Goal: Find contact information: Find contact information

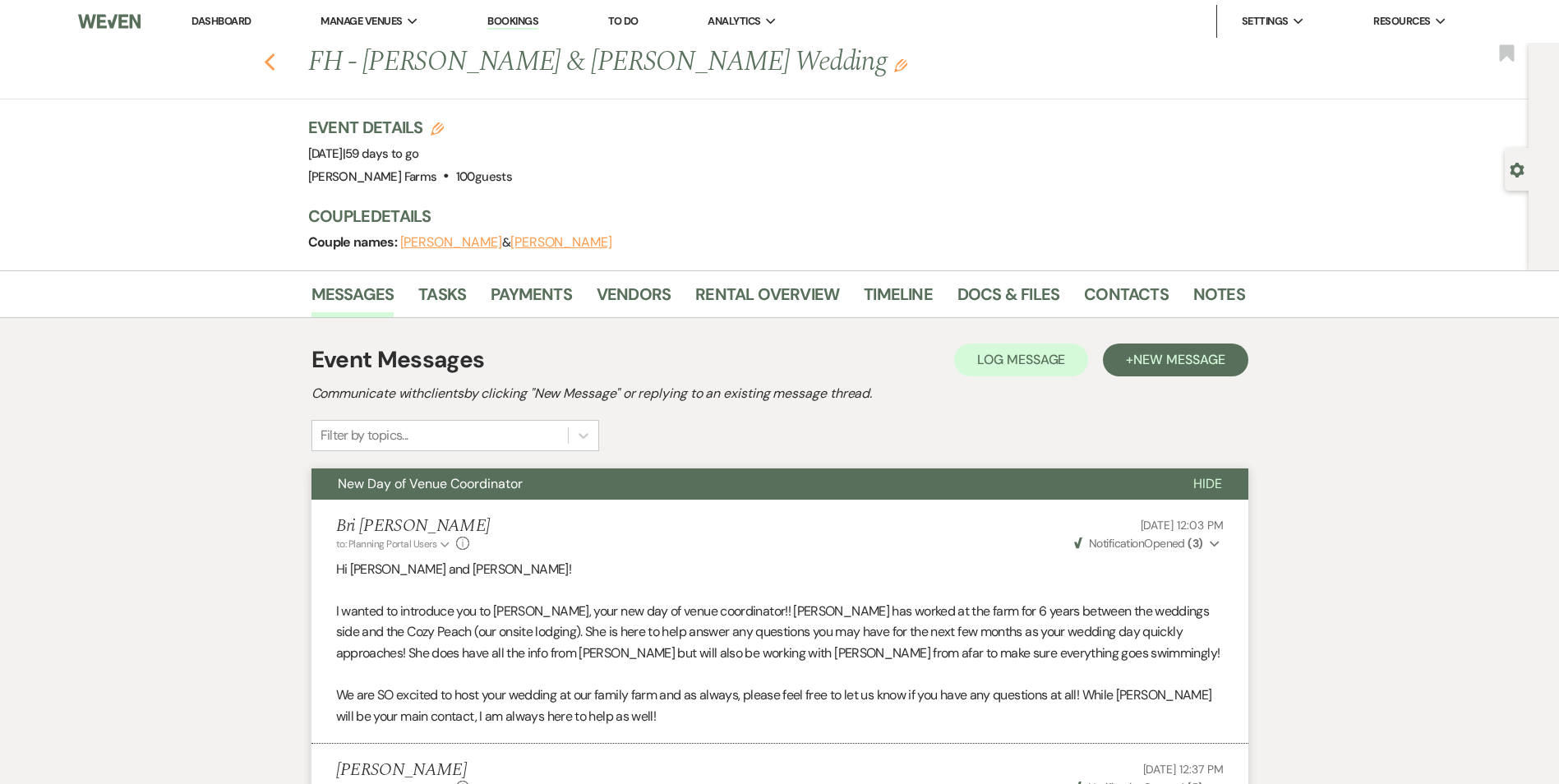
click at [270, 59] on icon "Previous" at bounding box center [270, 62] width 12 height 20
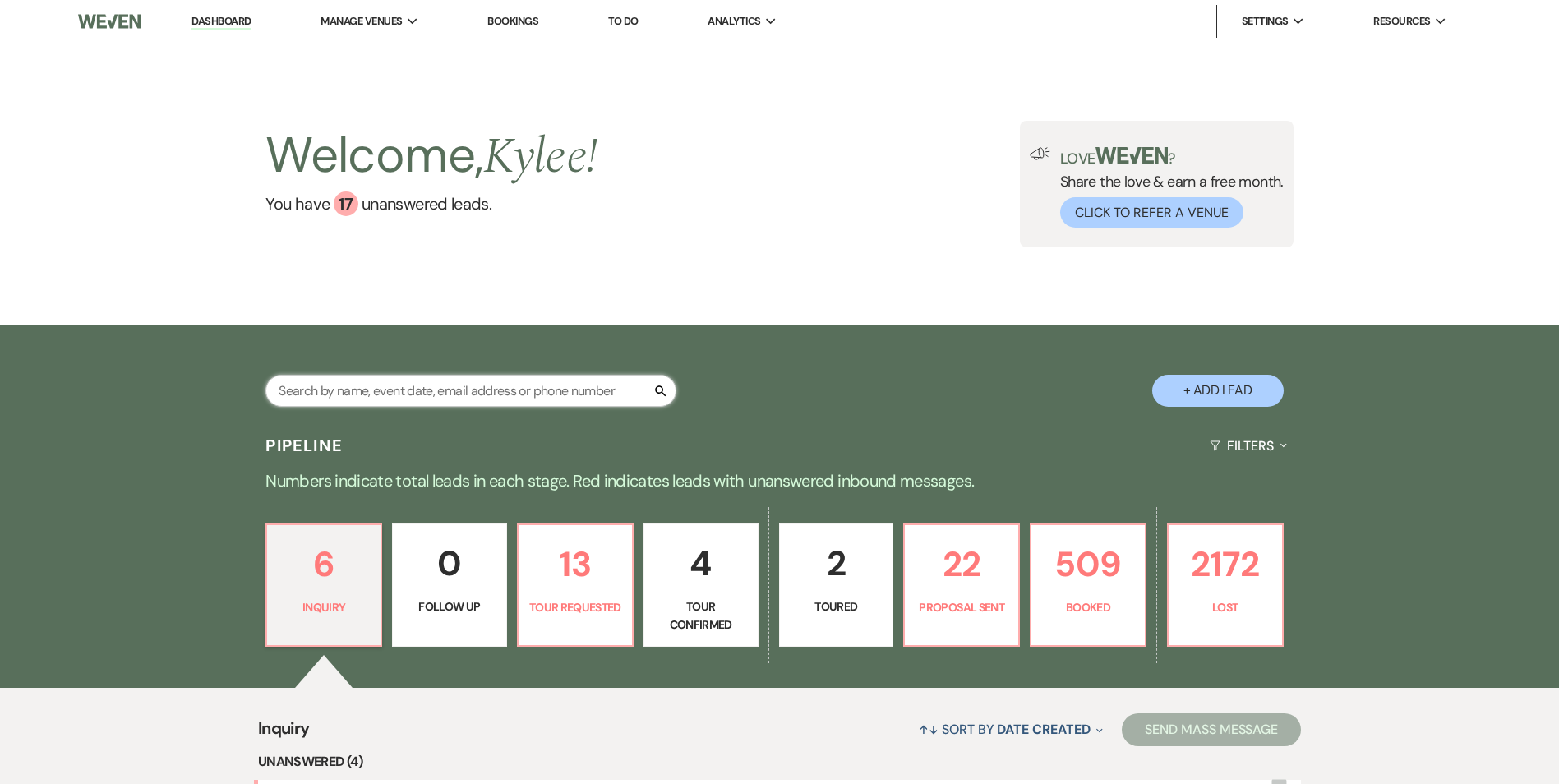
click at [454, 385] on input "text" at bounding box center [471, 391] width 411 height 32
type input "[PERSON_NAME]"
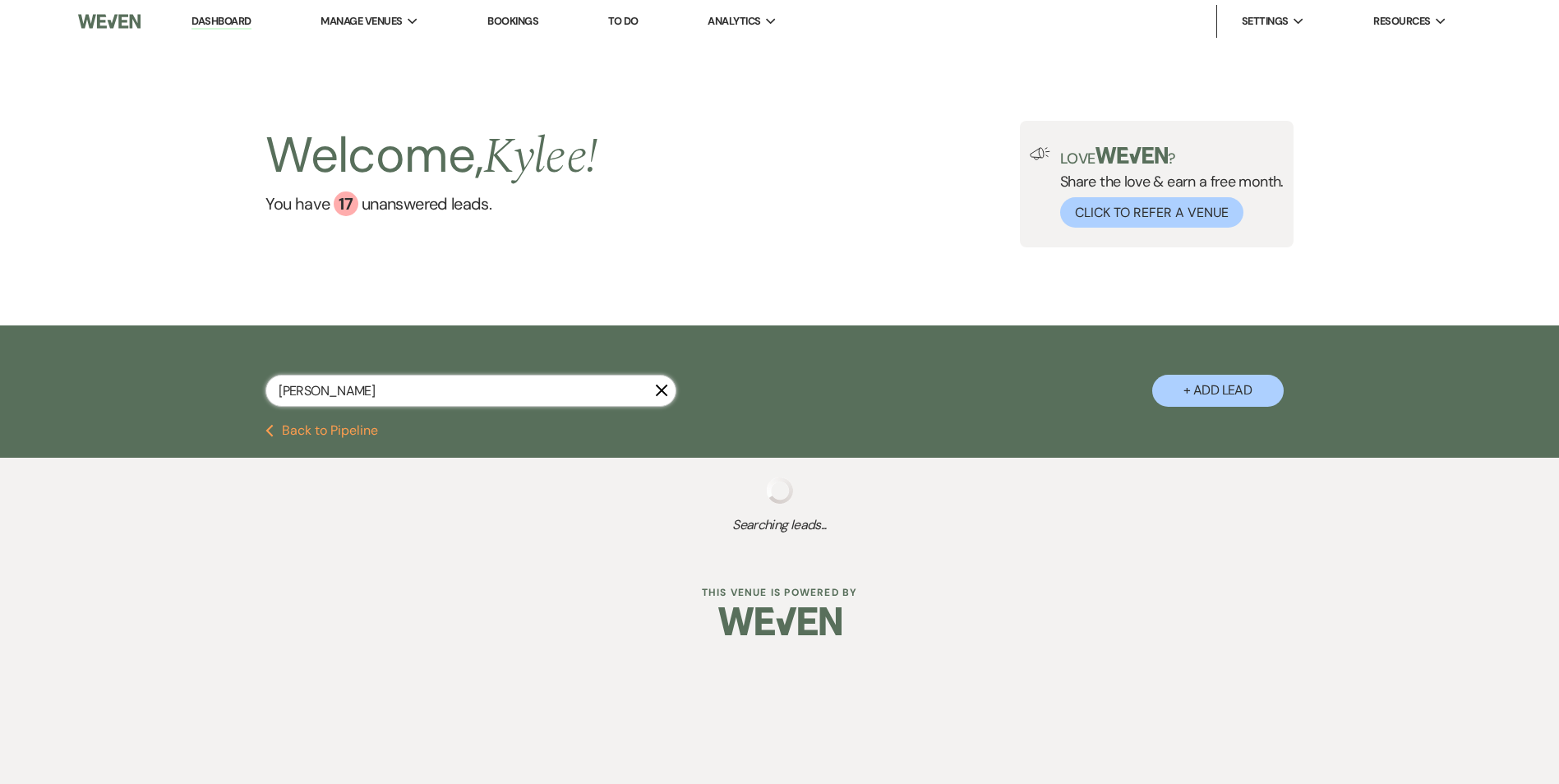
select select "8"
select select "5"
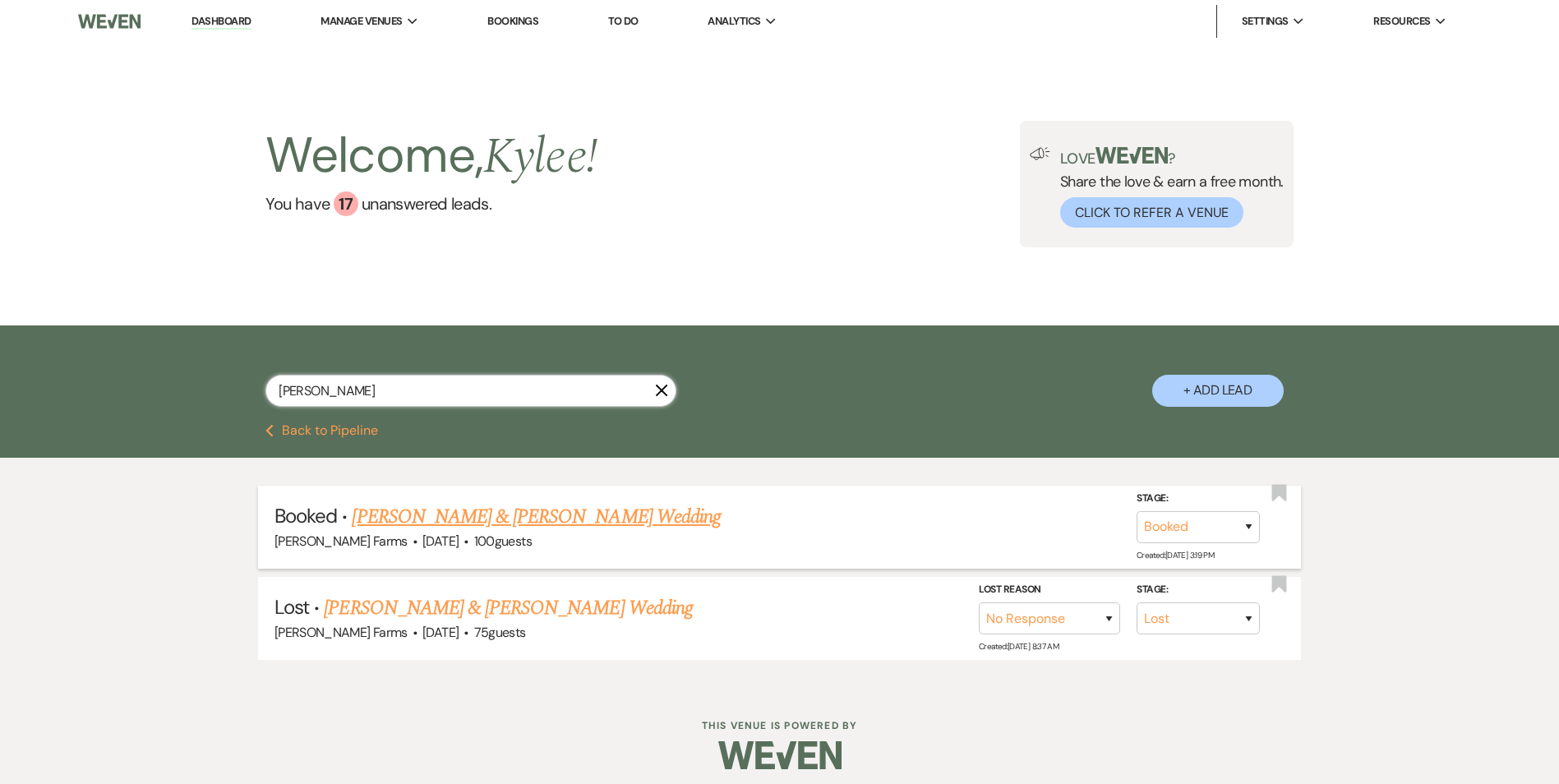
type input "[PERSON_NAME]"
click at [570, 524] on link "[PERSON_NAME] & [PERSON_NAME] Wedding" at bounding box center [536, 516] width 369 height 29
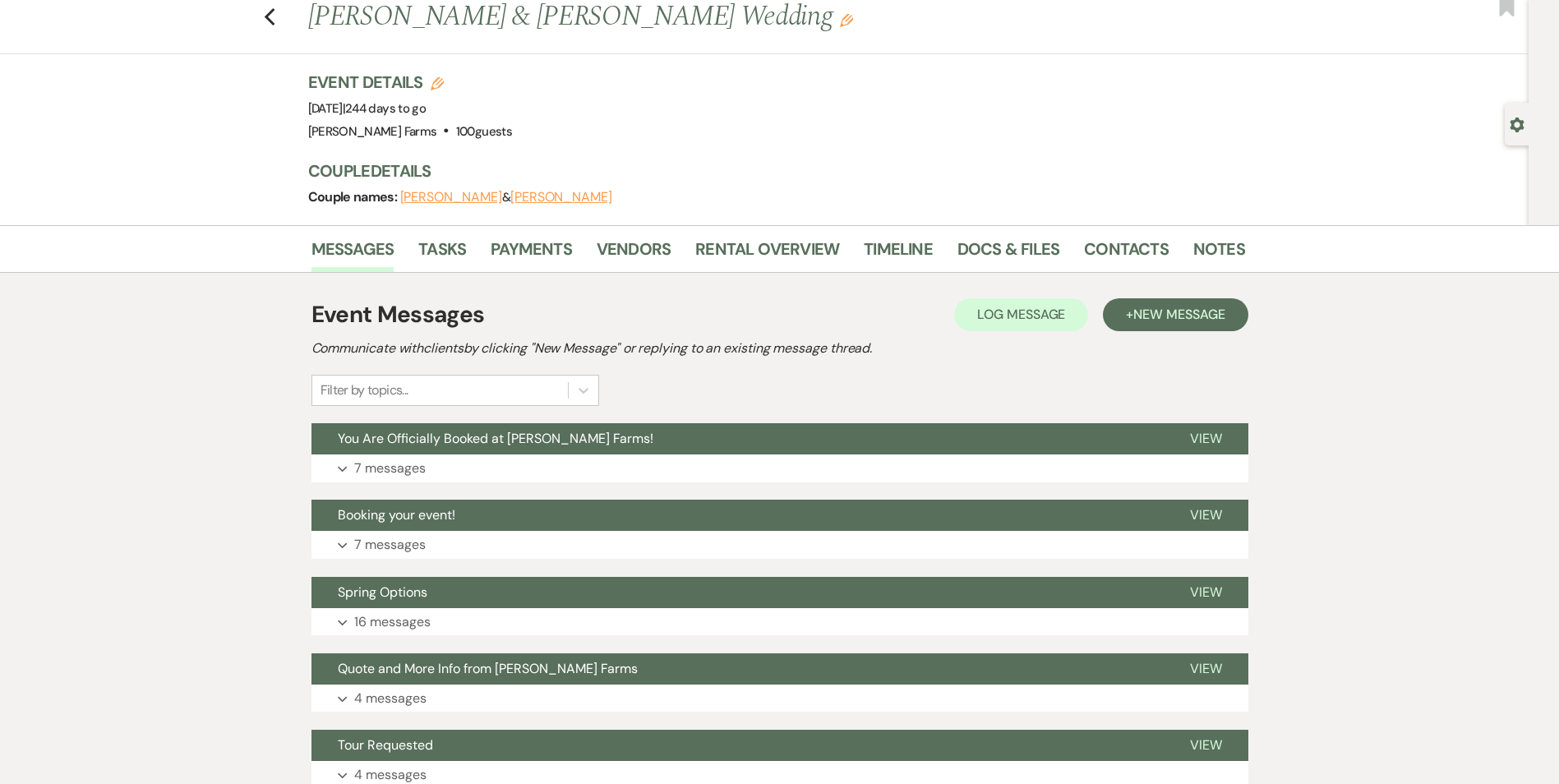
scroll to position [180, 0]
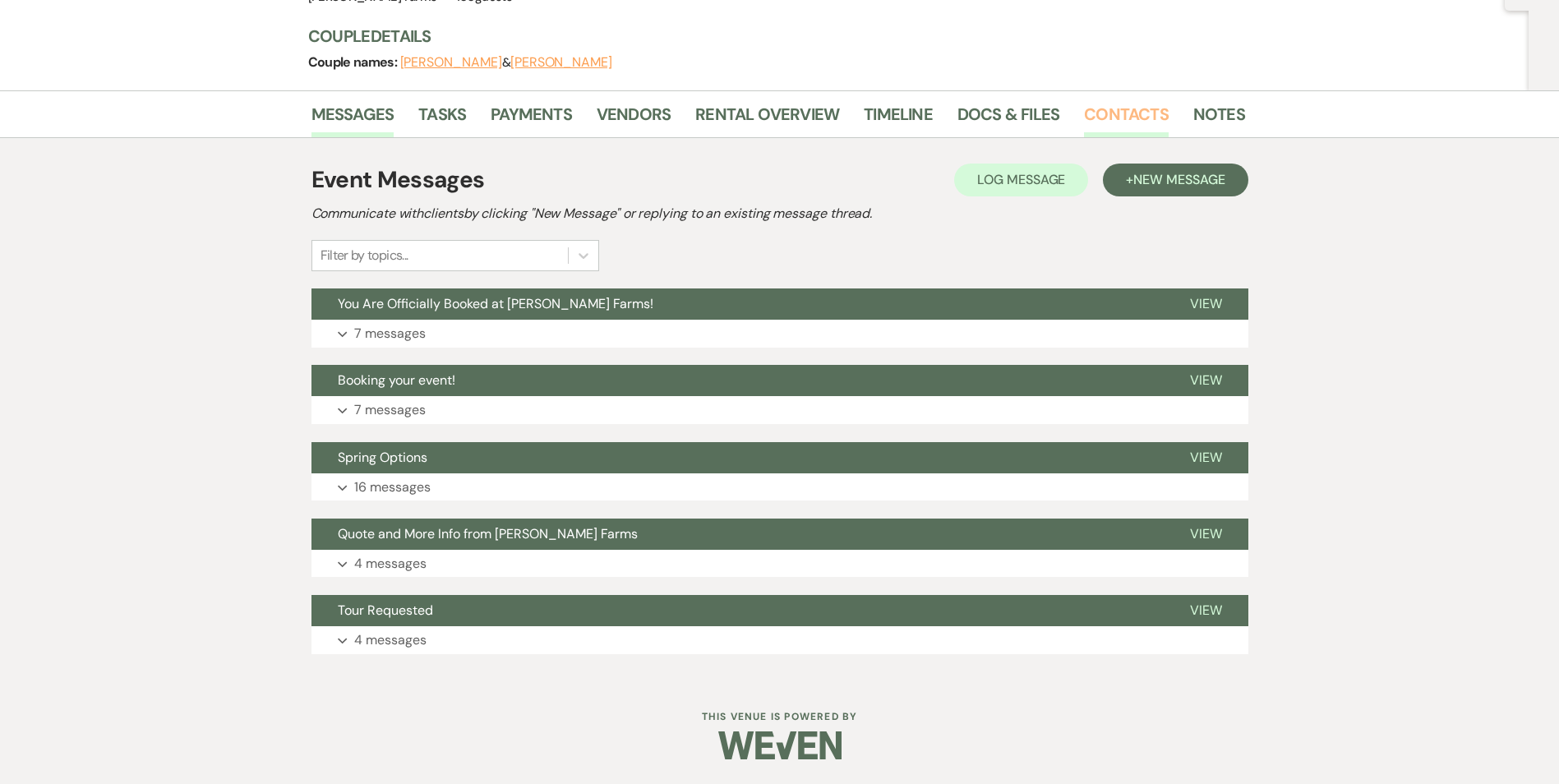
click at [1137, 121] on link "Contacts" at bounding box center [1126, 119] width 85 height 36
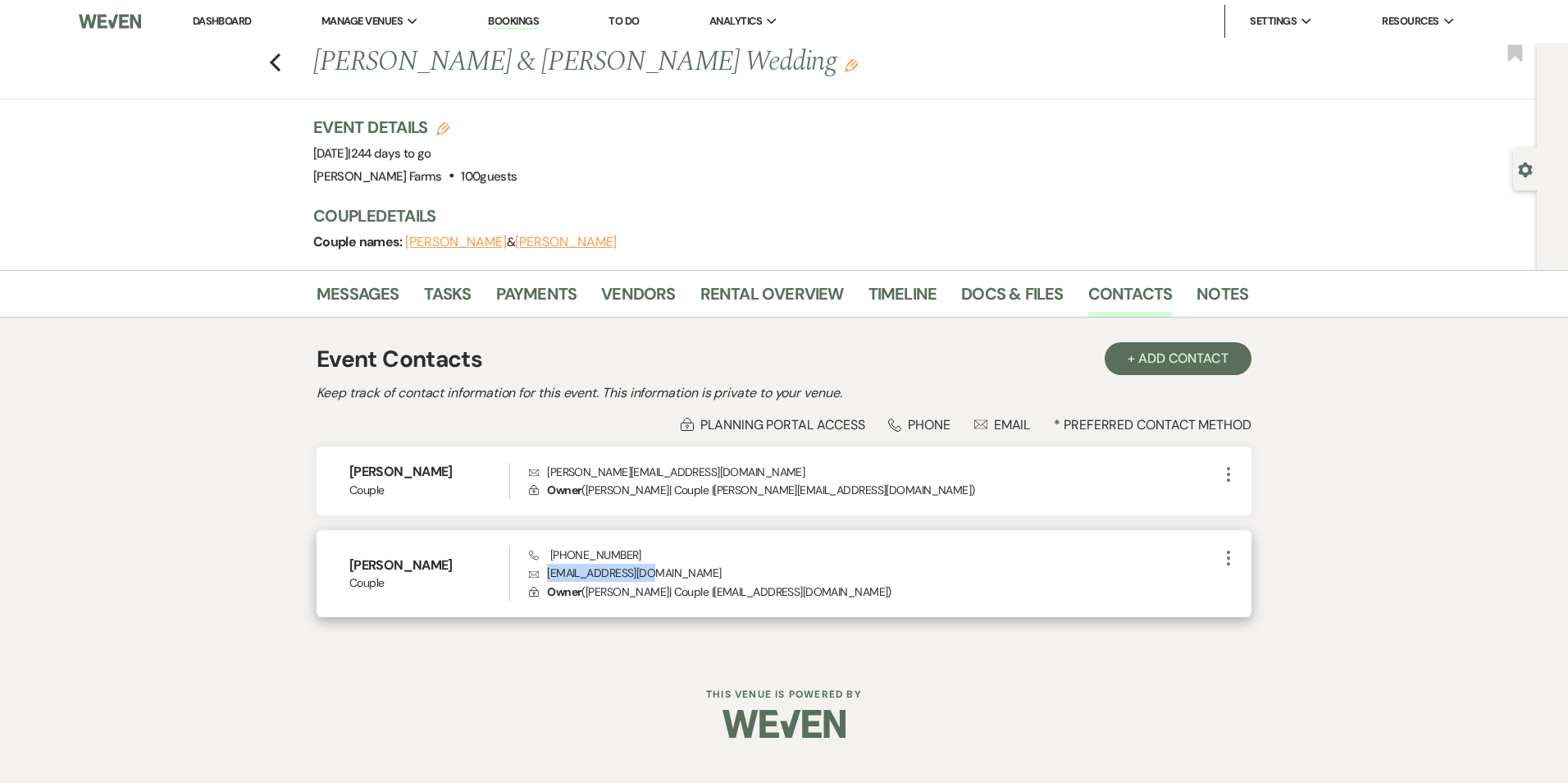
drag, startPoint x: 649, startPoint y: 572, endPoint x: 540, endPoint y: 571, distance: 109.0
click at [540, 571] on p "Envelope [EMAIL_ADDRESS][DOMAIN_NAME]" at bounding box center [873, 572] width 689 height 18
copy p "[EMAIL_ADDRESS][DOMAIN_NAME]"
drag, startPoint x: 625, startPoint y: 550, endPoint x: 550, endPoint y: 557, distance: 75.3
click at [550, 557] on div "Phone [PHONE_NUMBER] Envelope [EMAIL_ADDRESS][DOMAIN_NAME] Lock Owner ( [PERSON…" at bounding box center [873, 573] width 689 height 54
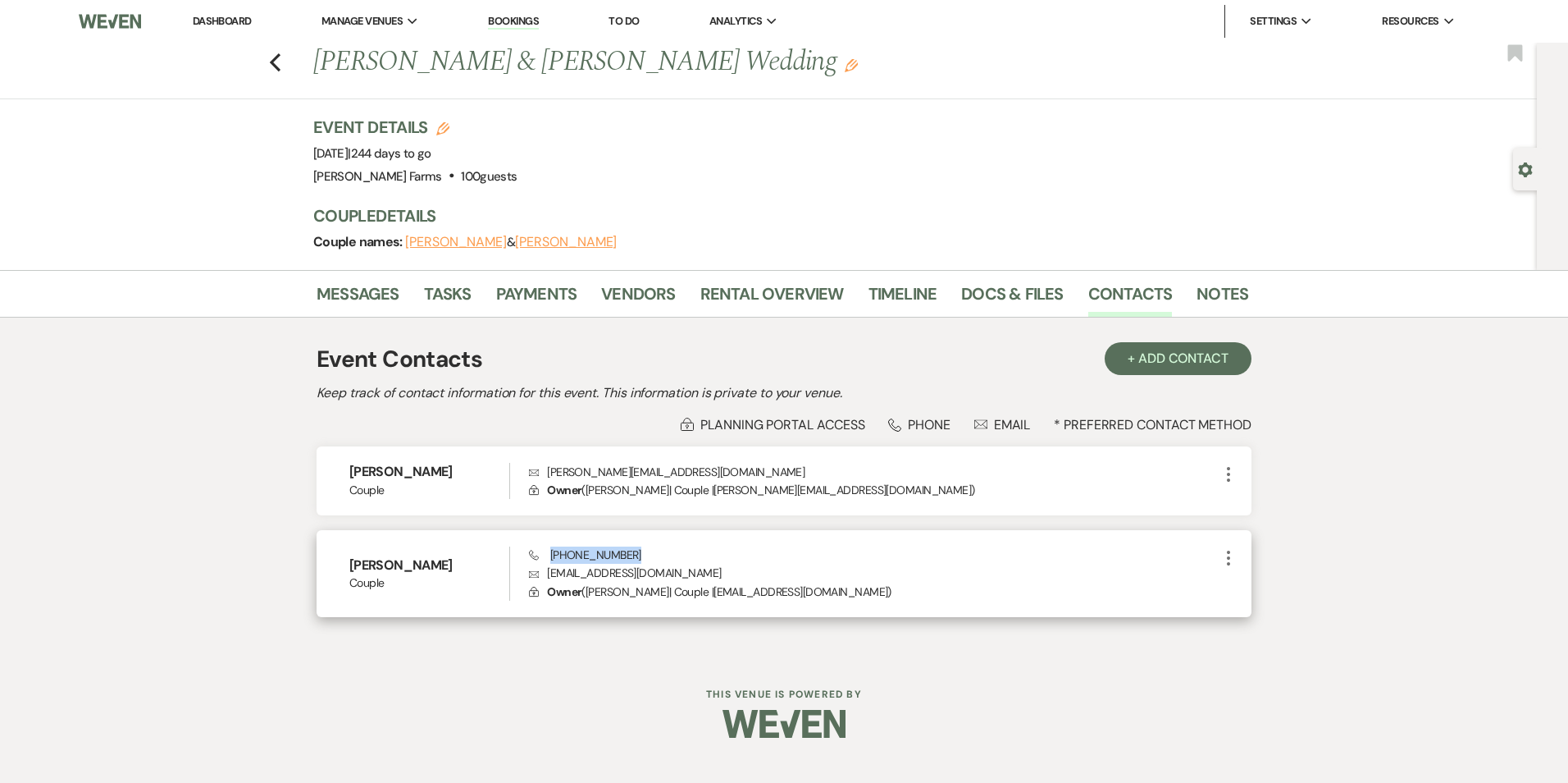
copy span "[PHONE_NUMBER]"
